Goal: Task Accomplishment & Management: Manage account settings

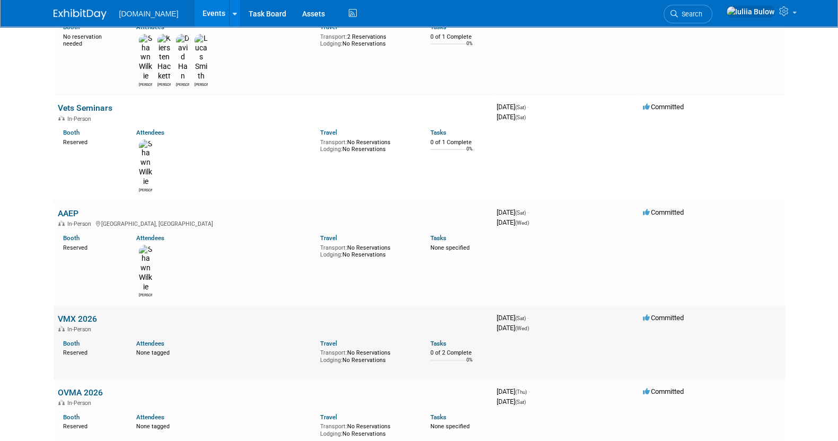
scroll to position [331, 0]
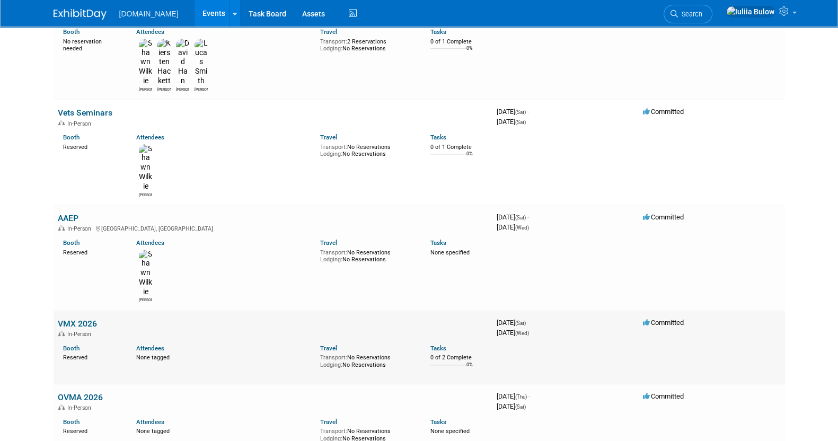
click at [74, 319] on link "VMX 2026" at bounding box center [77, 324] width 39 height 10
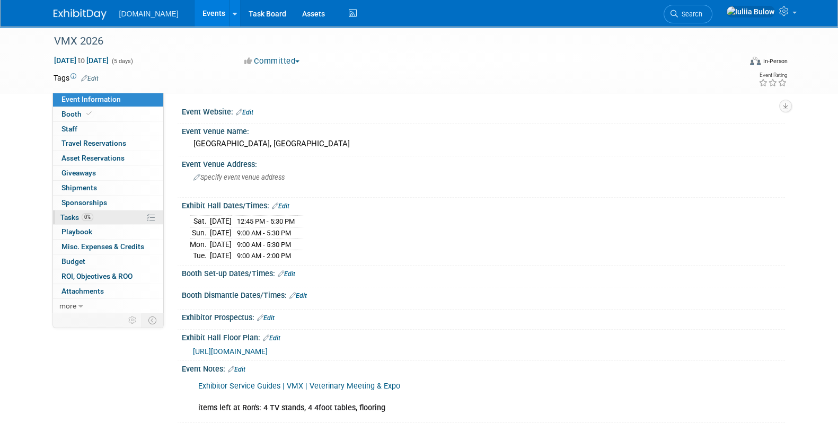
click at [85, 218] on span "0%" at bounding box center [88, 217] width 12 height 8
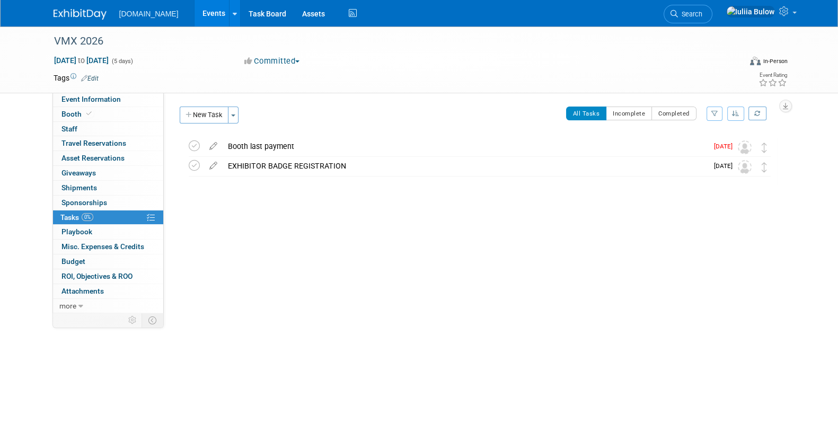
click at [205, 105] on div "Event Website: Edit Event Venue Name: Orlando, FL Event Venue Address: Specify …" at bounding box center [474, 202] width 621 height 220
click at [204, 115] on button "New Task" at bounding box center [204, 115] width 49 height 17
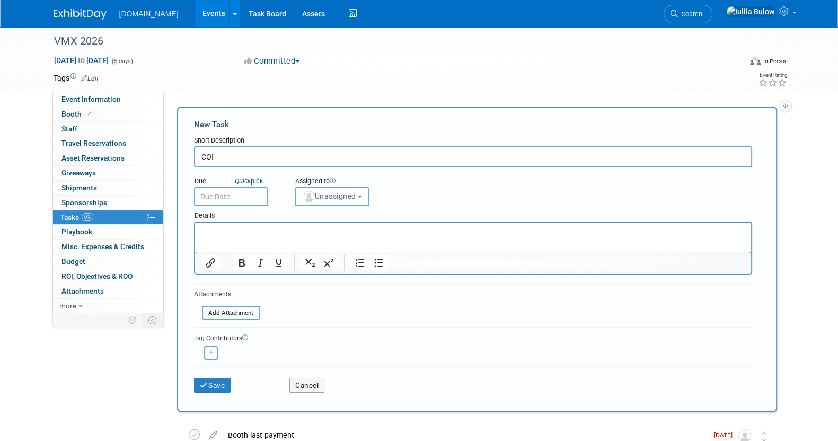
type input "COI"
click at [215, 193] on input "text" at bounding box center [231, 196] width 74 height 19
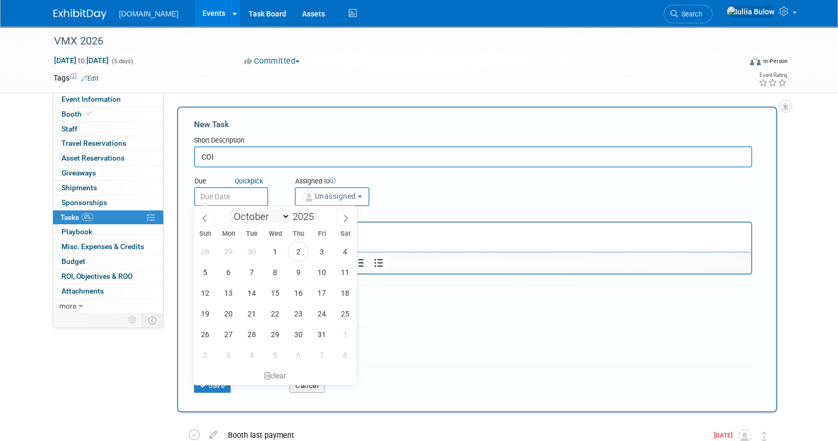
click at [282, 214] on select "January February March April May June July August September October November De…" at bounding box center [259, 216] width 61 height 13
select select "10"
click at [229, 210] on select "January February March April May June July August September October November De…" at bounding box center [259, 216] width 61 height 13
click at [279, 295] on span "12" at bounding box center [275, 293] width 21 height 21
type input "Nov 12, 2025"
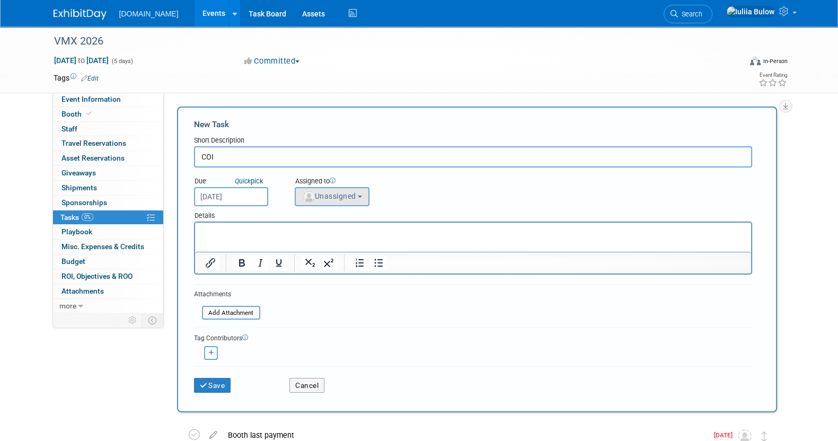
click at [353, 189] on div "Assigned to <img src="https://www.exhibitday.com/Images/Unassigned-User-Icon.pn…" at bounding box center [359, 189] width 144 height 34
click at [352, 195] on span "Unassigned" at bounding box center [329, 196] width 54 height 8
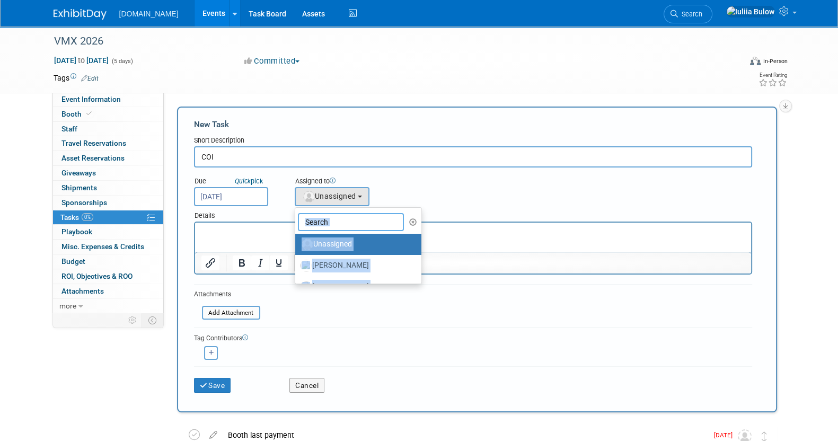
click at [358, 213] on input "text" at bounding box center [351, 222] width 106 height 18
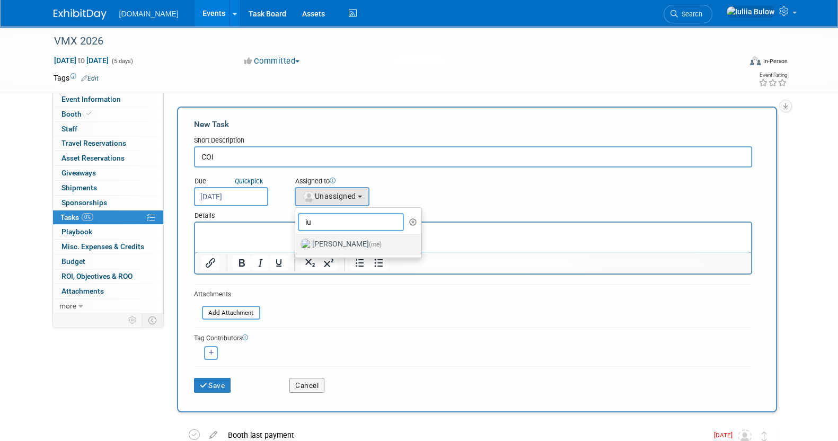
type input "iu"
click at [353, 244] on label "Iuliia Bulow (me)" at bounding box center [356, 244] width 111 height 17
click at [297, 244] on input "Iuliia Bulow (me)" at bounding box center [293, 243] width 7 height 7
select select "6cbcb124-bb4d-43aa-ae2d-0e9e6d9e897c"
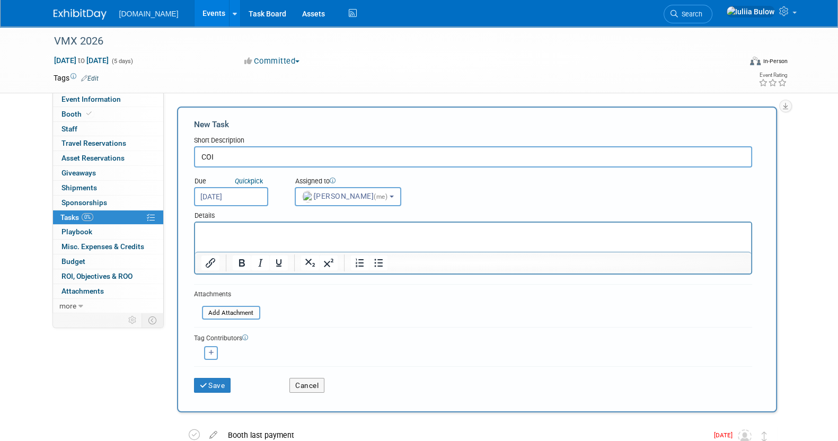
click at [220, 230] on p "Rich Text Area. Press ALT-0 for help." at bounding box center [473, 232] width 544 height 11
click at [209, 266] on icon "Insert/edit link" at bounding box center [210, 263] width 13 height 13
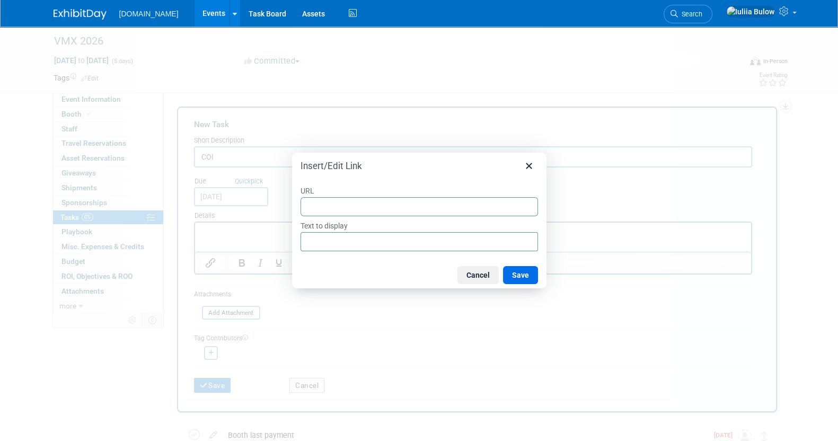
type input "https://www.exhibitorinsurance.com/pub/srch/?m=ul"
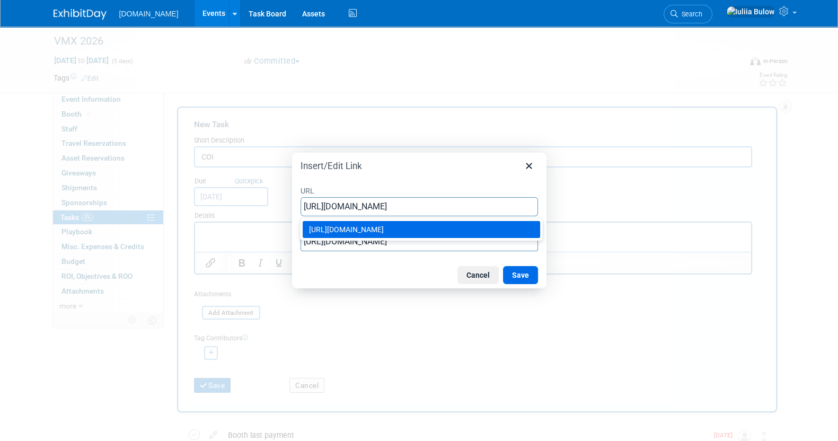
click at [532, 273] on button "Save" at bounding box center [520, 275] width 35 height 18
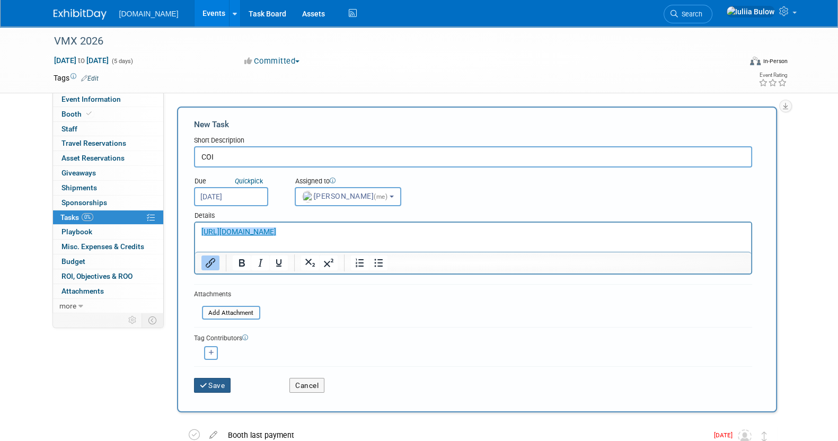
click at [215, 380] on button "Save" at bounding box center [212, 385] width 37 height 15
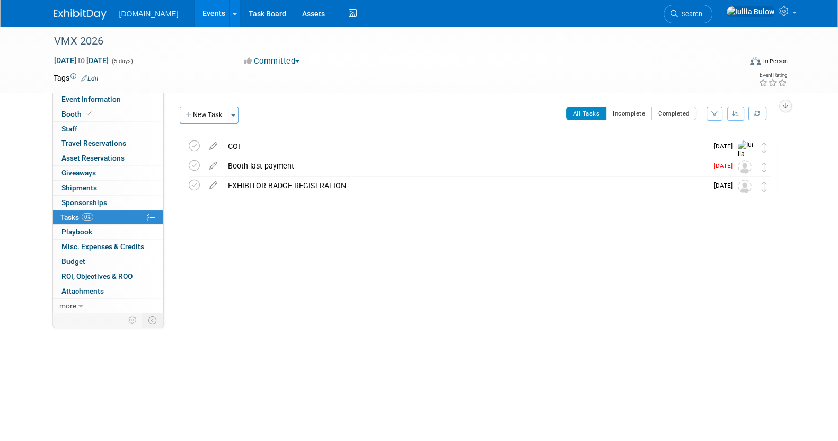
drag, startPoint x: 198, startPoint y: 162, endPoint x: 199, endPoint y: 211, distance: 48.8
click at [198, 165] on icon at bounding box center [194, 165] width 11 height 11
click at [197, 108] on button "New Task" at bounding box center [204, 115] width 49 height 17
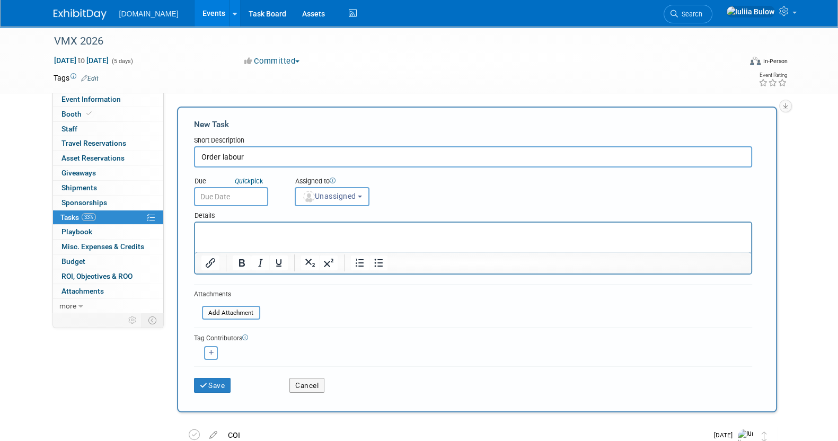
type input "Order labour"
click at [246, 192] on input "text" at bounding box center [231, 196] width 74 height 19
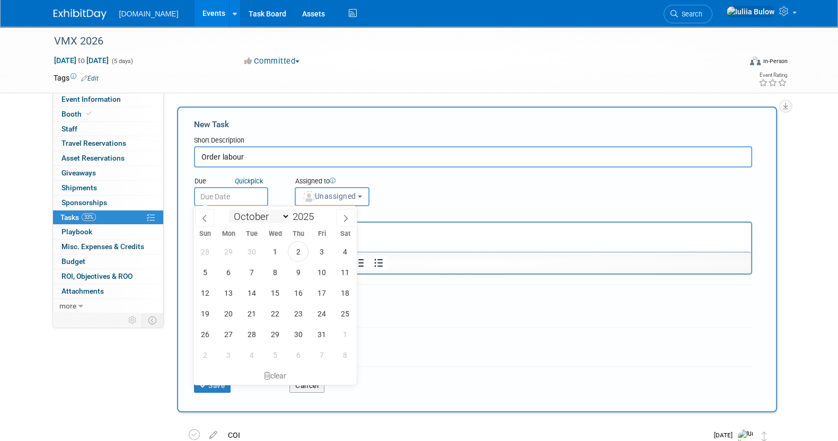
click at [288, 218] on select "January February March April May June July August September October November De…" at bounding box center [259, 216] width 61 height 13
select select "10"
click at [229, 210] on select "January February March April May June July August September October November De…" at bounding box center [259, 216] width 61 height 13
click at [285, 335] on span "26" at bounding box center [275, 334] width 21 height 21
type input "Nov 26, 2025"
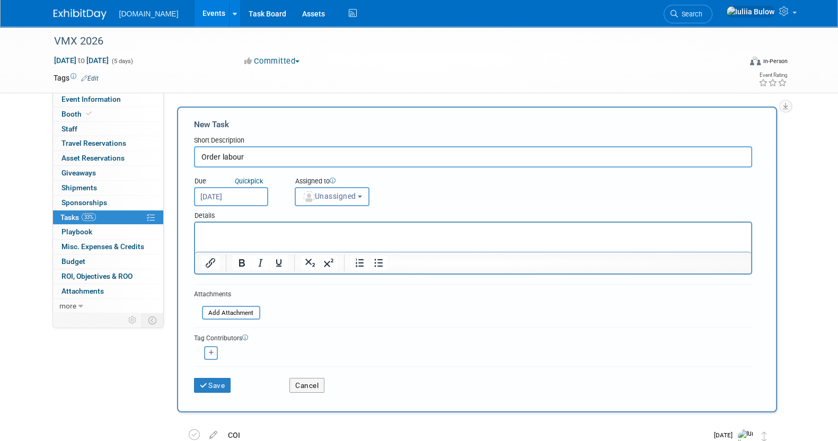
click at [353, 197] on span "Unassigned" at bounding box center [329, 196] width 54 height 8
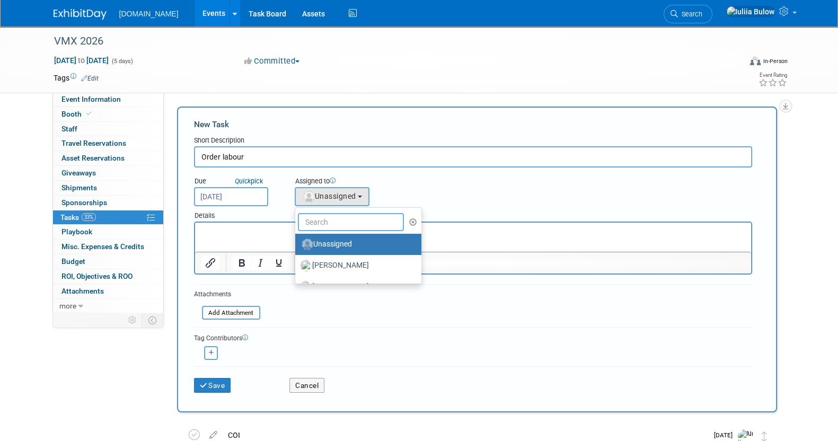
click at [357, 224] on input "text" at bounding box center [351, 222] width 106 height 18
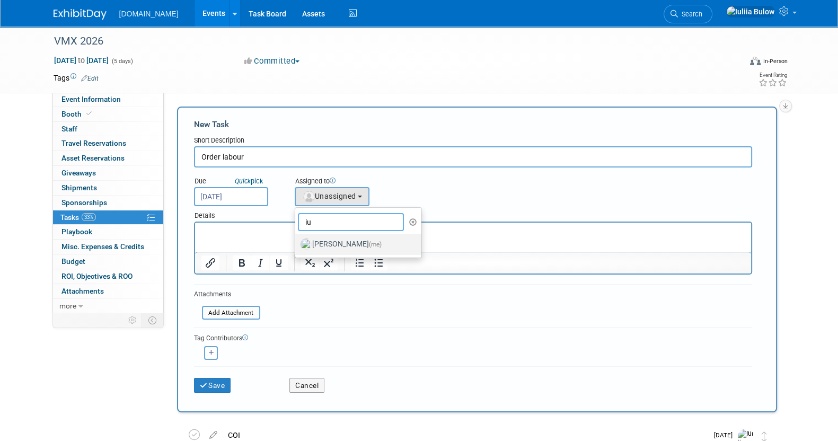
type input "iu"
click at [352, 245] on label "Iuliia Bulow (me)" at bounding box center [356, 244] width 111 height 17
click at [297, 245] on input "Iuliia Bulow (me)" at bounding box center [293, 243] width 7 height 7
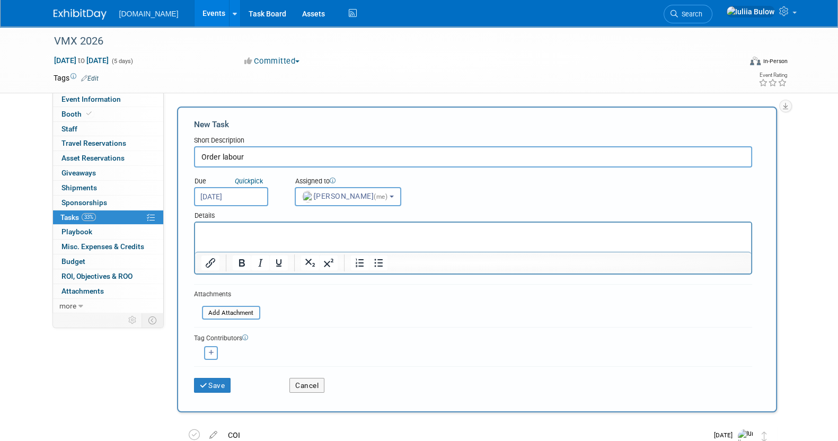
select select "6cbcb124-bb4d-43aa-ae2d-0e9e6d9e897c"
click at [209, 388] on button "Save" at bounding box center [212, 385] width 37 height 15
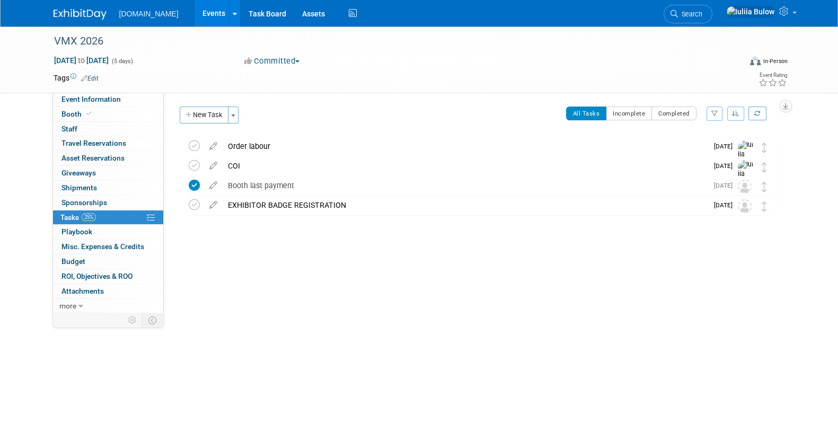
click at [259, 139] on div "Order labour" at bounding box center [465, 146] width 485 height 18
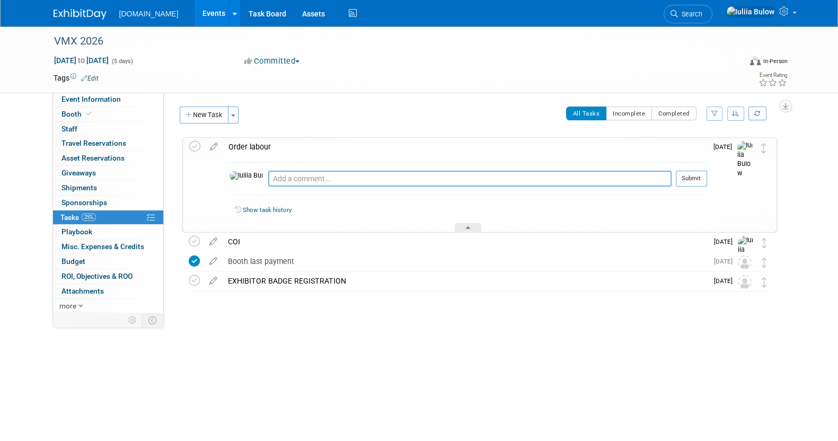
click at [300, 177] on textarea at bounding box center [470, 179] width 404 height 16
paste textarea "https://navc.com/vmx-event/exhibitors/exhibit-at-vmx/exhibitor-services-guides/"
type textarea "https://navc.com/vmx-event/exhibitors/exhibit-at-vmx/exhibitor-services-guides/"
click at [689, 177] on button "Submit" at bounding box center [691, 179] width 31 height 16
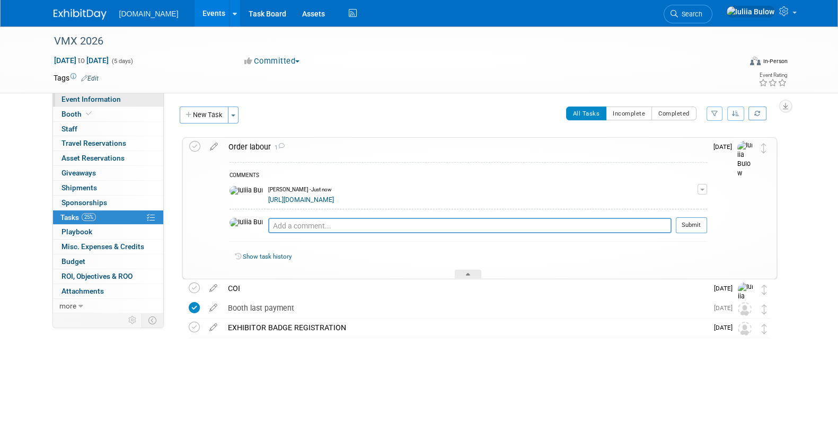
click at [80, 99] on span "Event Information" at bounding box center [91, 99] width 59 height 8
